Goal: Contribute content: Contribute content

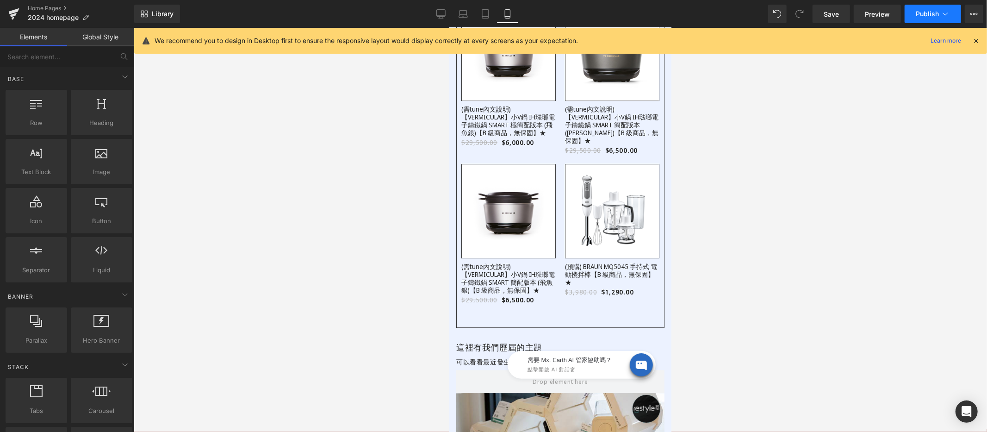
click at [907, 12] on button "Publish" at bounding box center [932, 14] width 56 height 19
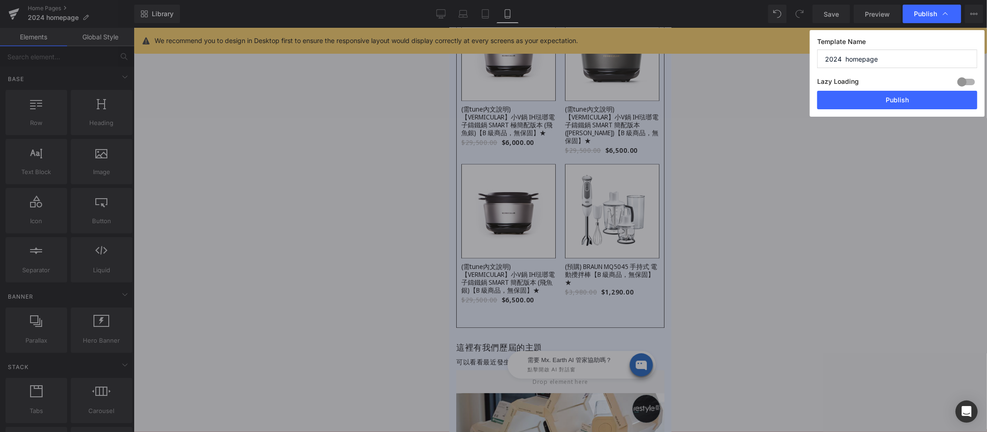
click at [889, 98] on button "Publish" at bounding box center [897, 100] width 160 height 19
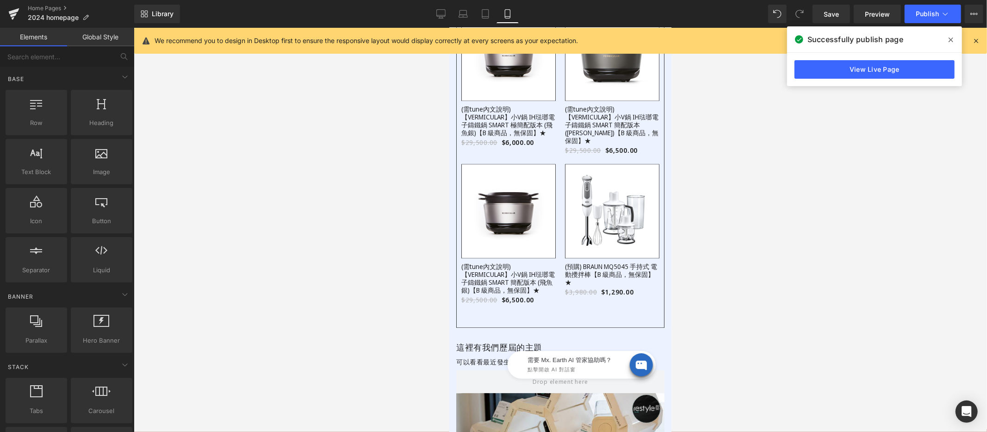
click at [952, 40] on icon at bounding box center [950, 39] width 5 height 7
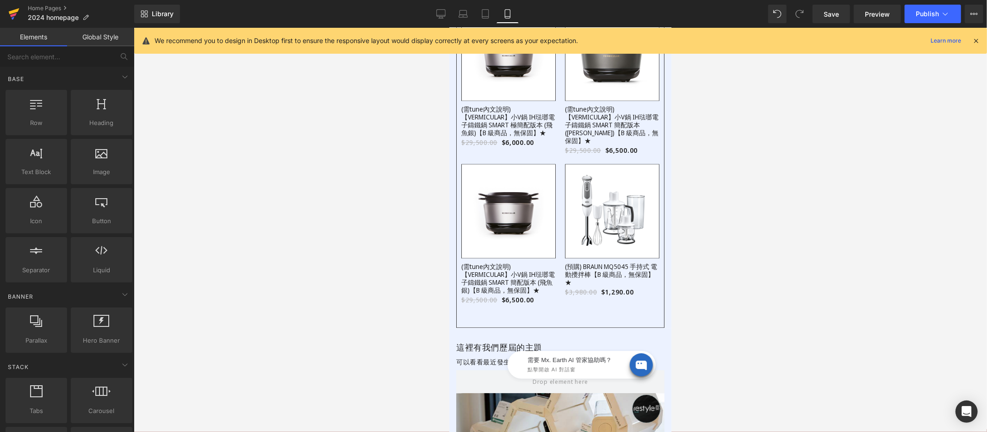
click at [11, 16] on icon at bounding box center [13, 15] width 6 height 4
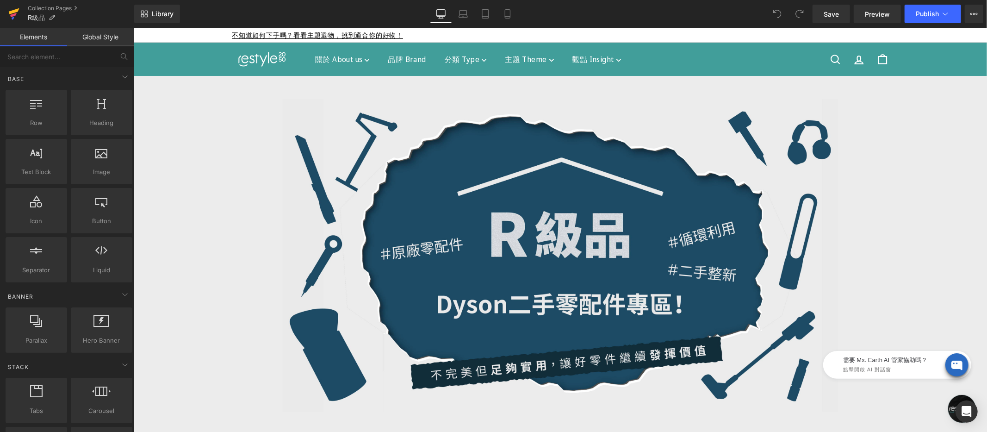
click at [6, 12] on link at bounding box center [14, 14] width 28 height 28
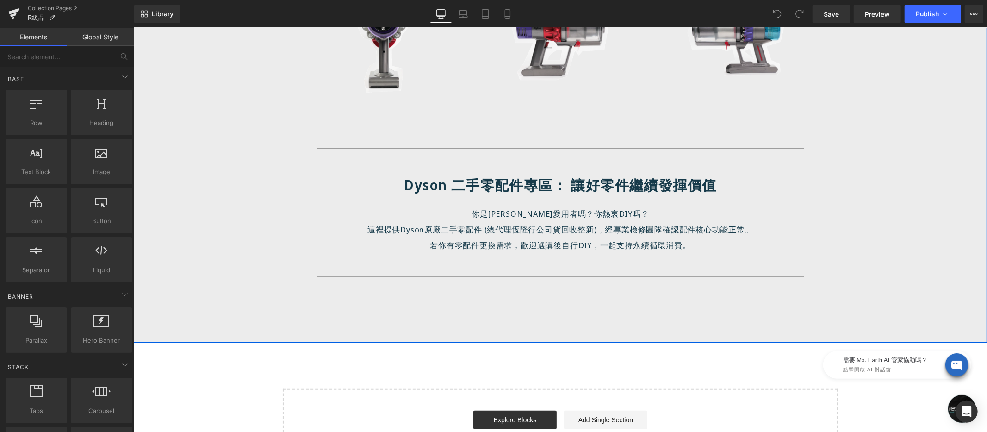
scroll to position [537, 0]
